Goal: Task Accomplishment & Management: Use online tool/utility

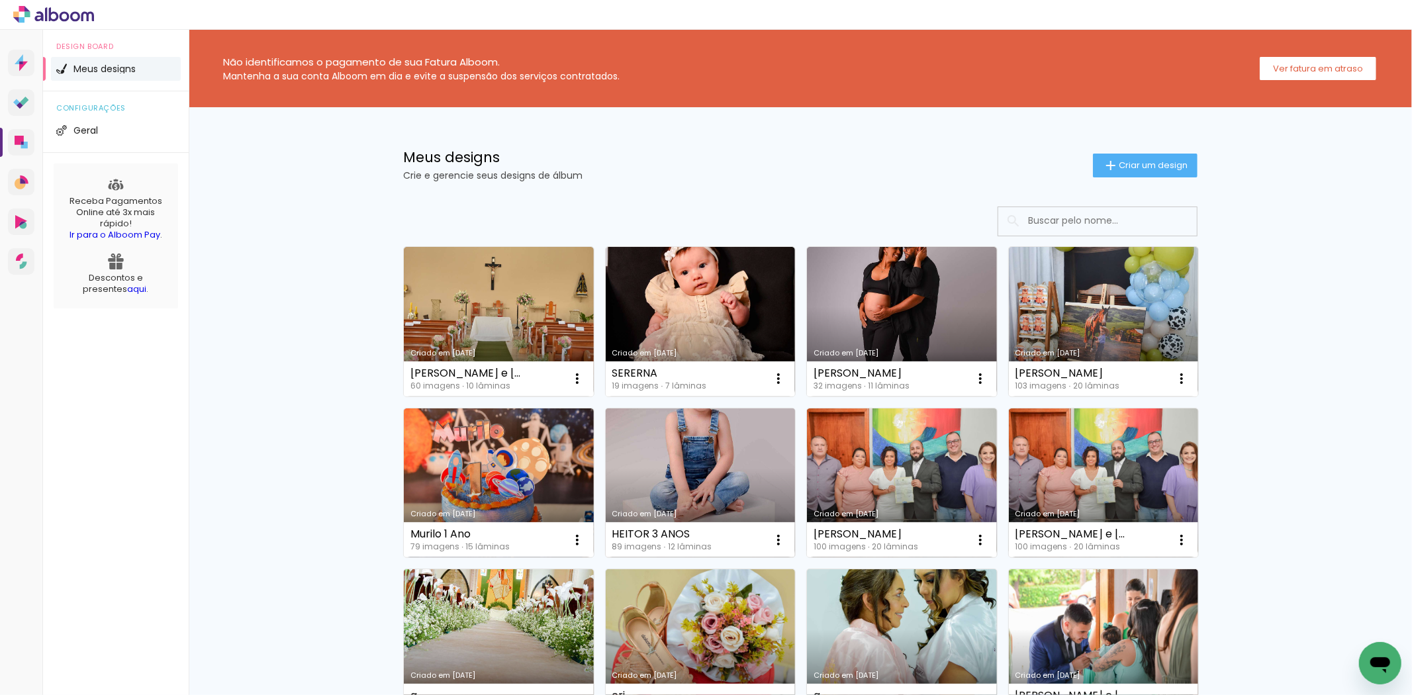
click at [698, 480] on link "Criado em [DATE]" at bounding box center [701, 483] width 190 height 150
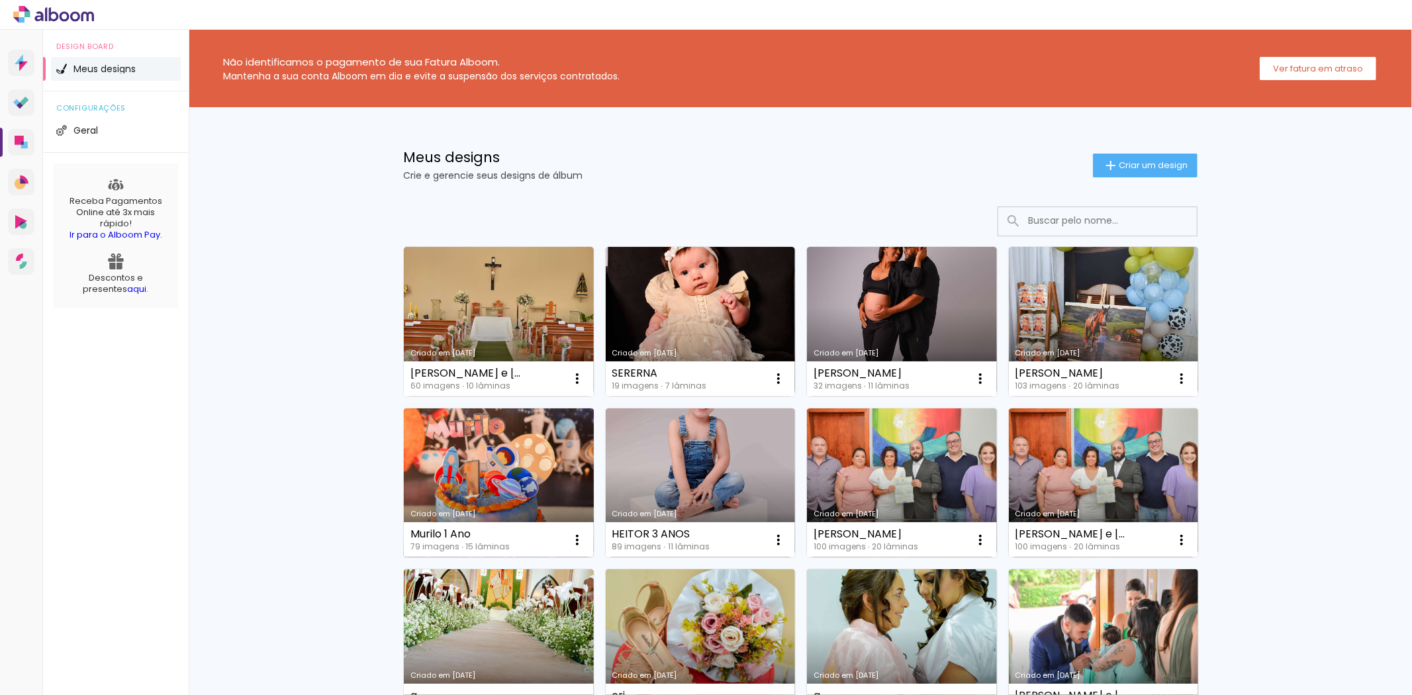
click at [505, 491] on link "Criado em [DATE]" at bounding box center [499, 483] width 190 height 150
